Goal: Task Accomplishment & Management: Manage account settings

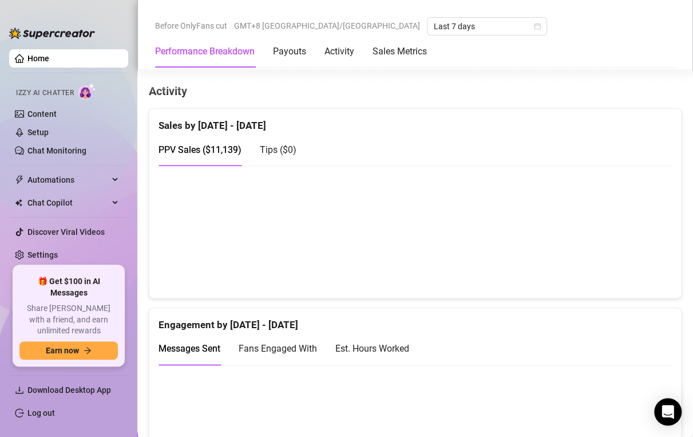
scroll to position [546, 0]
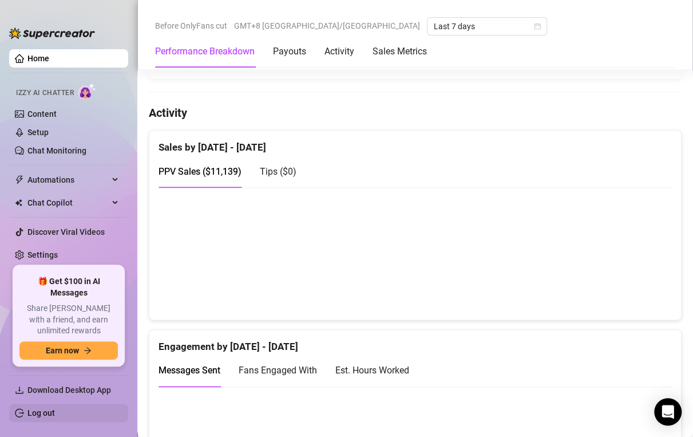
click at [55, 414] on link "Log out" at bounding box center [40, 412] width 27 height 9
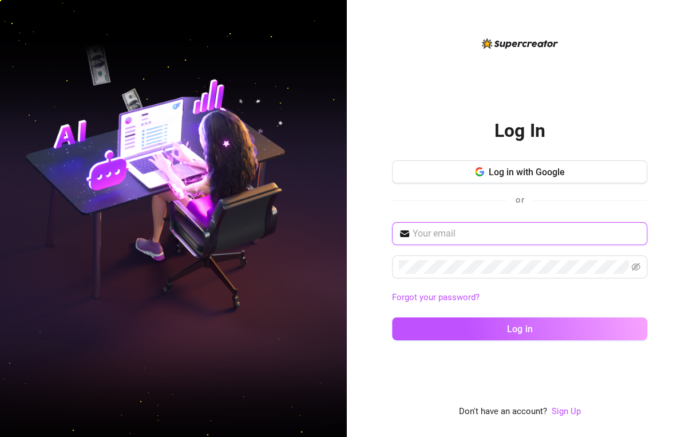
drag, startPoint x: 534, startPoint y: 235, endPoint x: 531, endPoint y: 240, distance: 5.9
click at [534, 235] on input "text" at bounding box center [527, 234] width 228 height 14
type input "[EMAIL_ADDRESS][DOMAIN_NAME]"
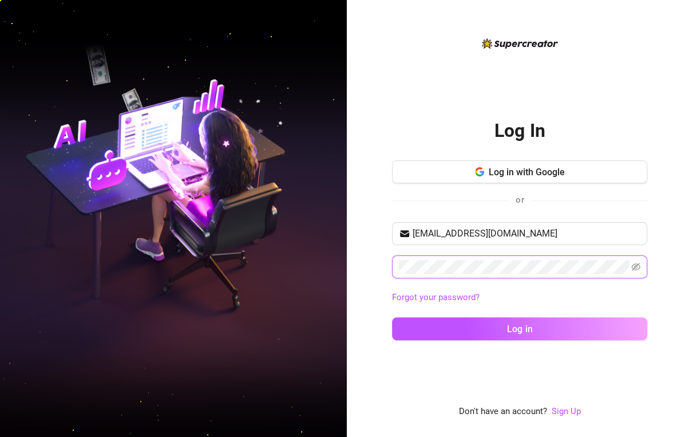
click at [392, 317] on button "Log in" at bounding box center [519, 328] width 255 height 23
